Goal: Navigation & Orientation: Go to known website

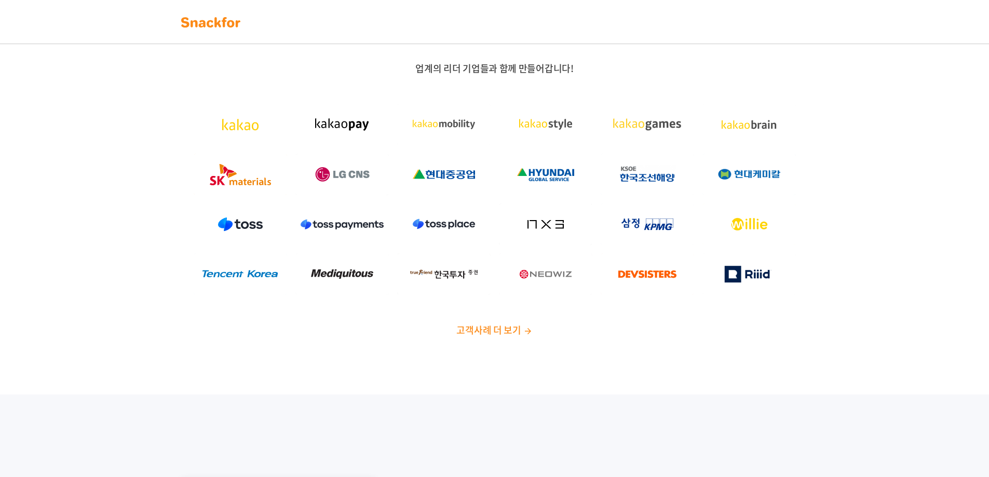
click at [202, 21] on img at bounding box center [210, 22] width 65 height 17
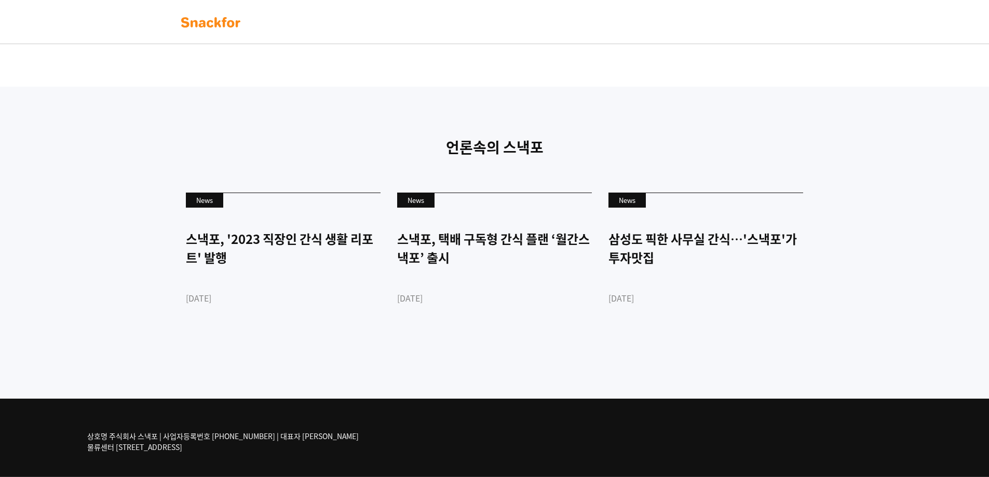
scroll to position [2442, 0]
click at [199, 22] on img at bounding box center [210, 22] width 65 height 17
